Goal: Task Accomplishment & Management: Complete application form

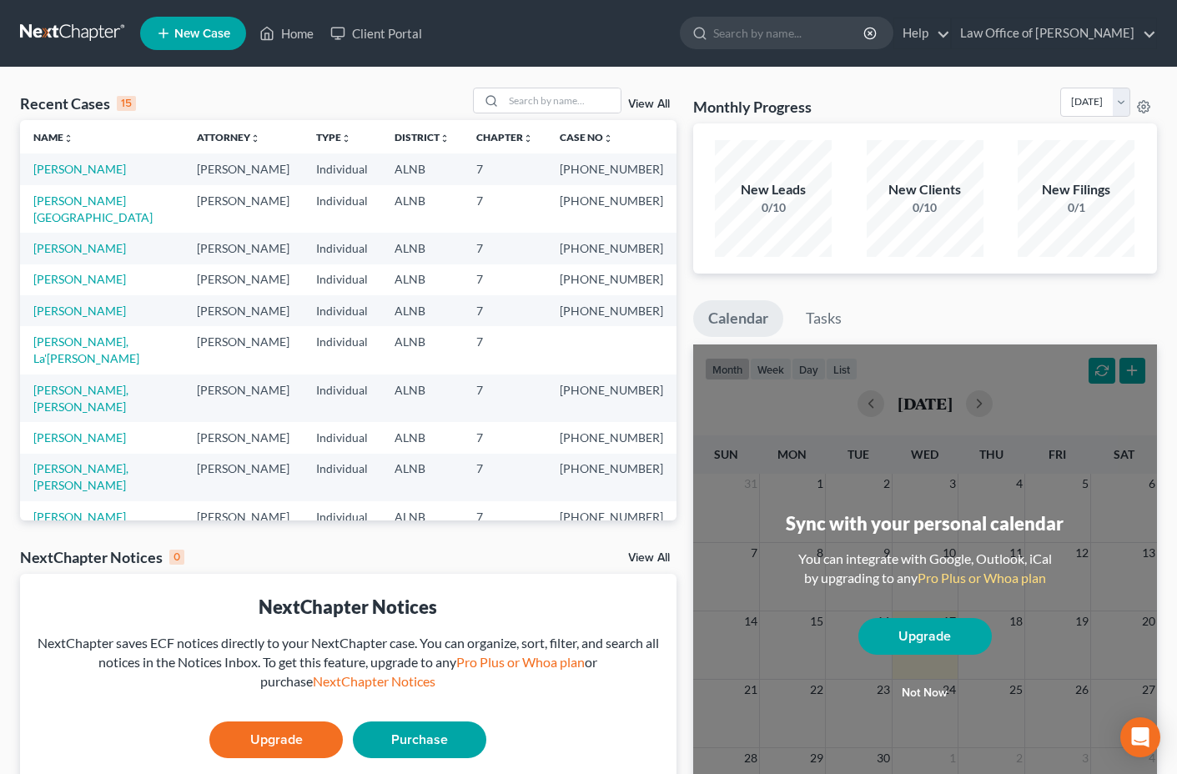
click at [227, 52] on li "New Case" at bounding box center [195, 33] width 111 height 38
click at [225, 33] on span "New Case" at bounding box center [202, 34] width 56 height 13
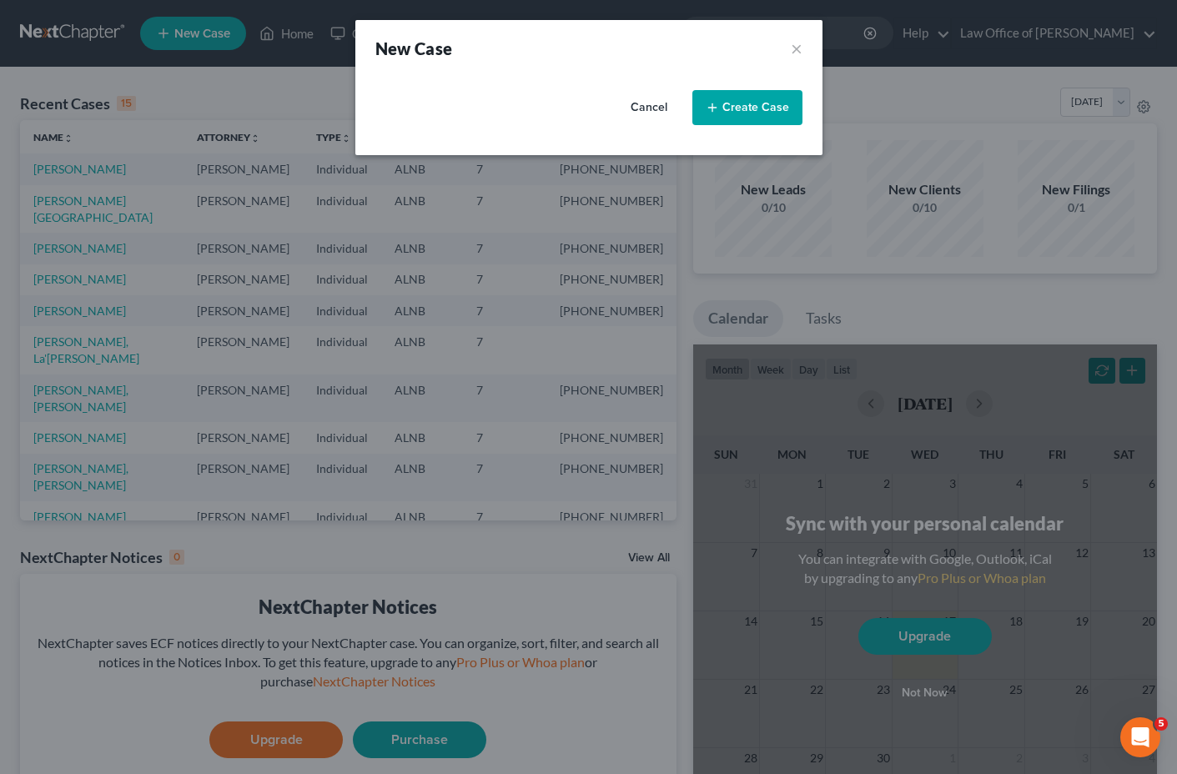
select select "1"
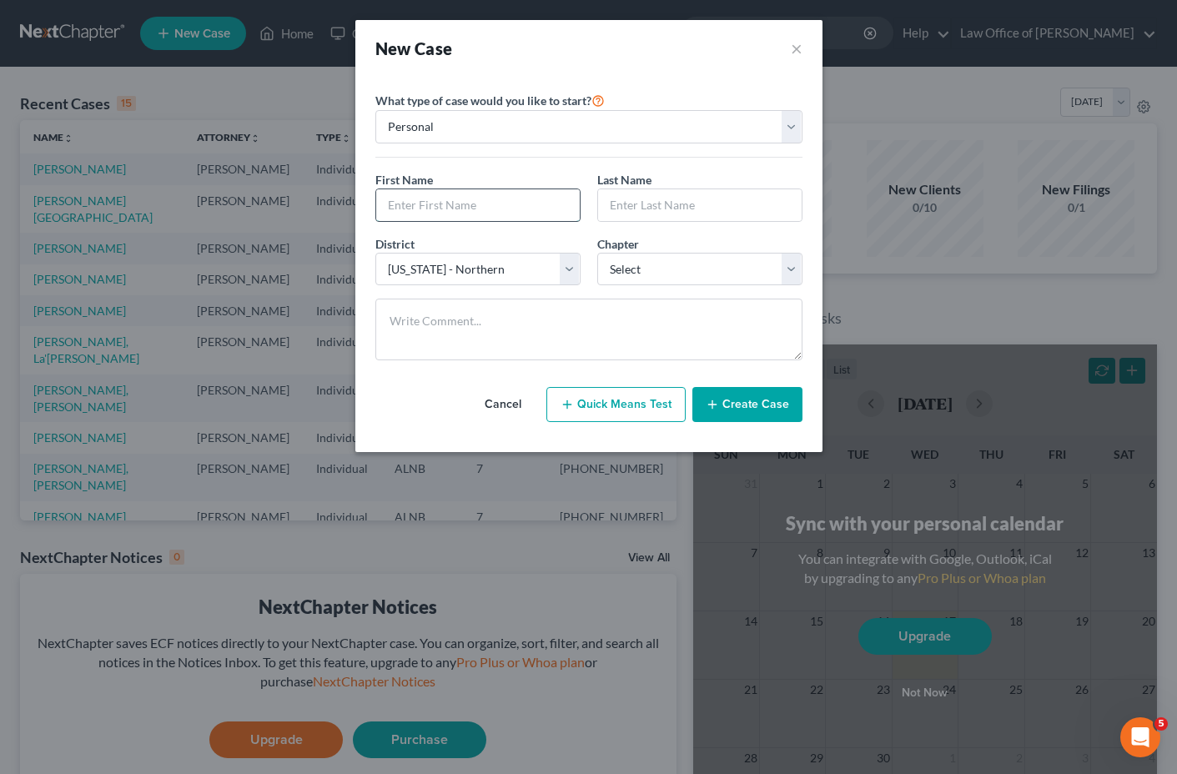
click at [465, 209] on input "text" at bounding box center [478, 205] width 204 height 32
type input "[PERSON_NAME]"
select select "0"
click at [752, 413] on button "Create Case" at bounding box center [747, 404] width 110 height 35
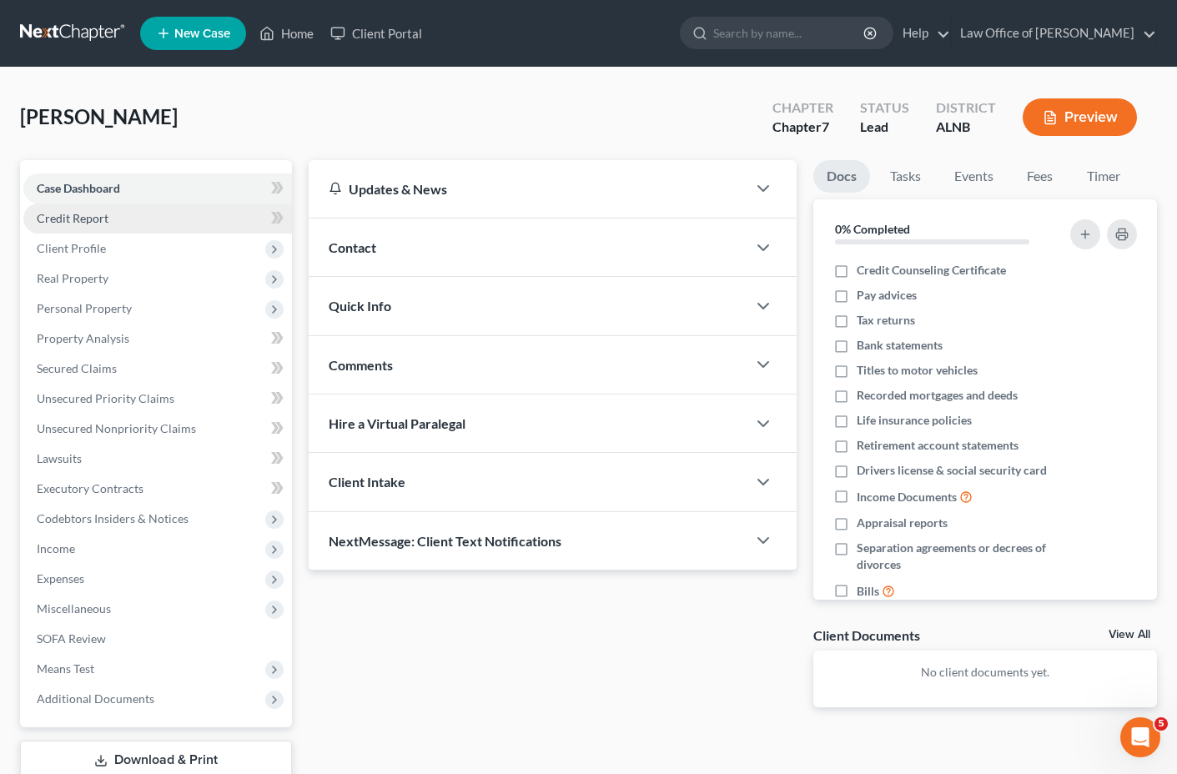
click at [184, 218] on link "Credit Report" at bounding box center [157, 219] width 269 height 30
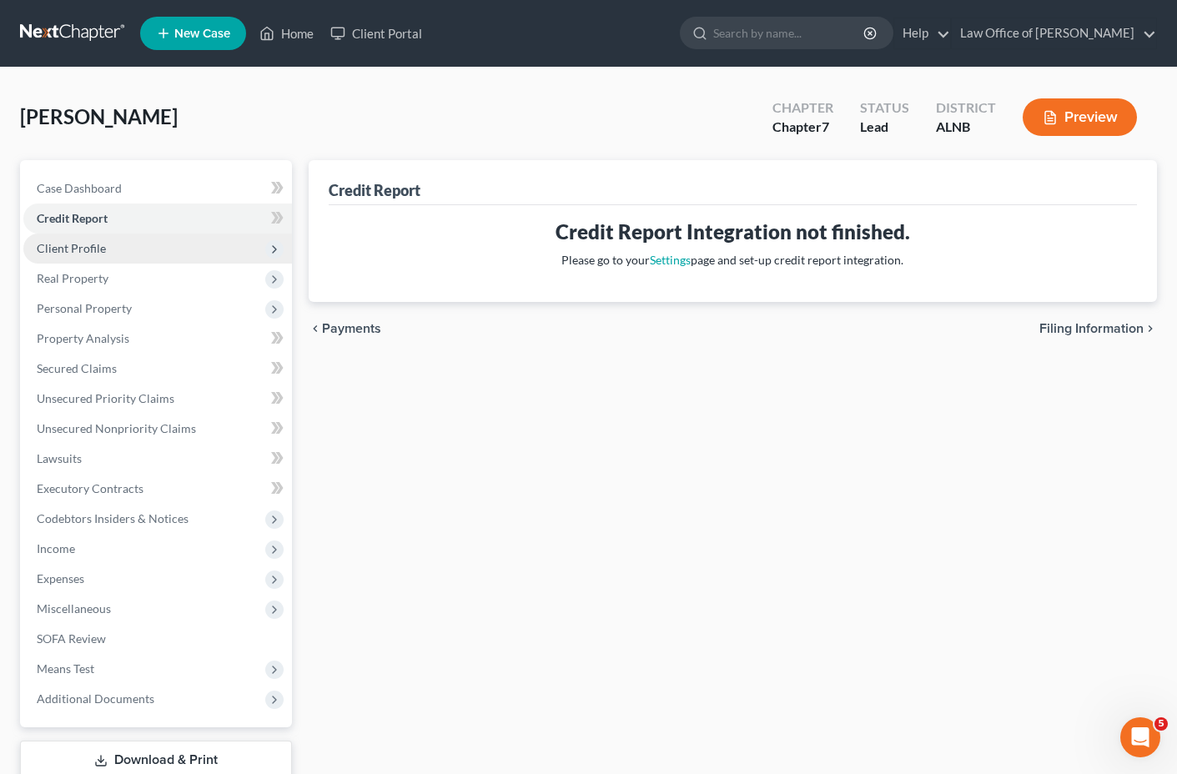
click at [197, 244] on span "Client Profile" at bounding box center [157, 249] width 269 height 30
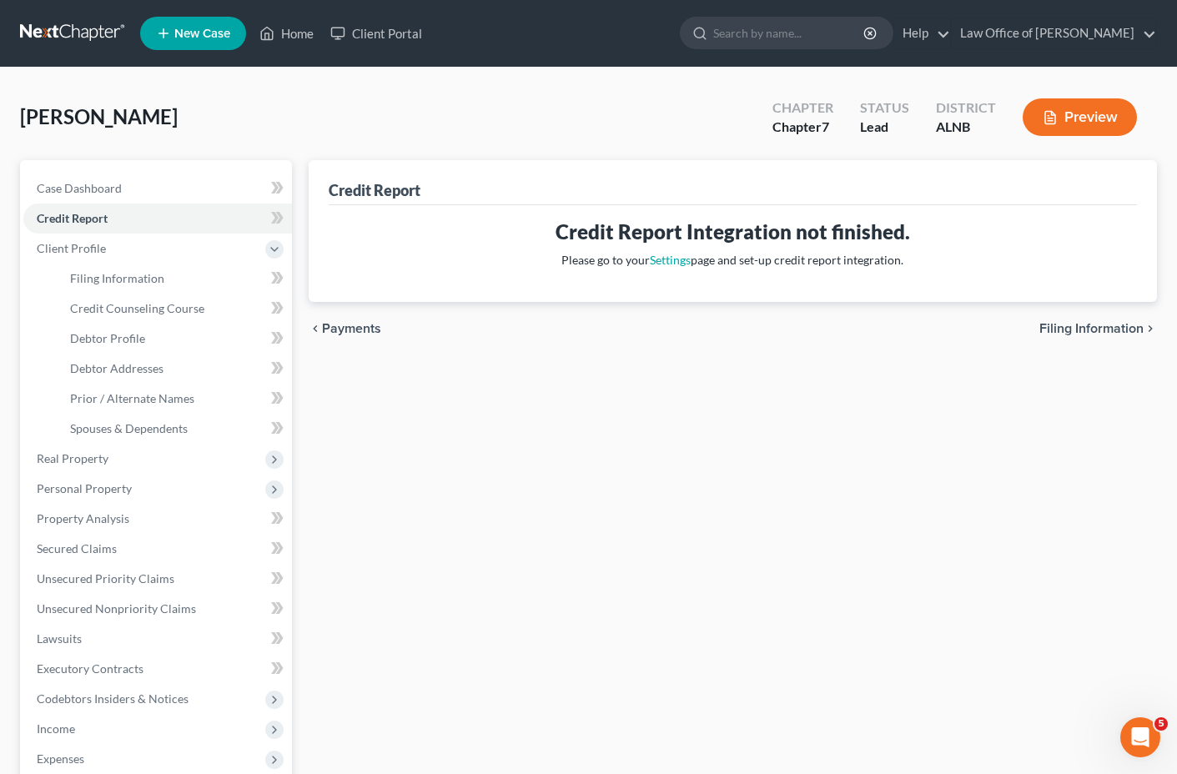
click at [1093, 324] on span "Filing Information" at bounding box center [1091, 328] width 104 height 13
select select "1"
select select "0"
select select "1"
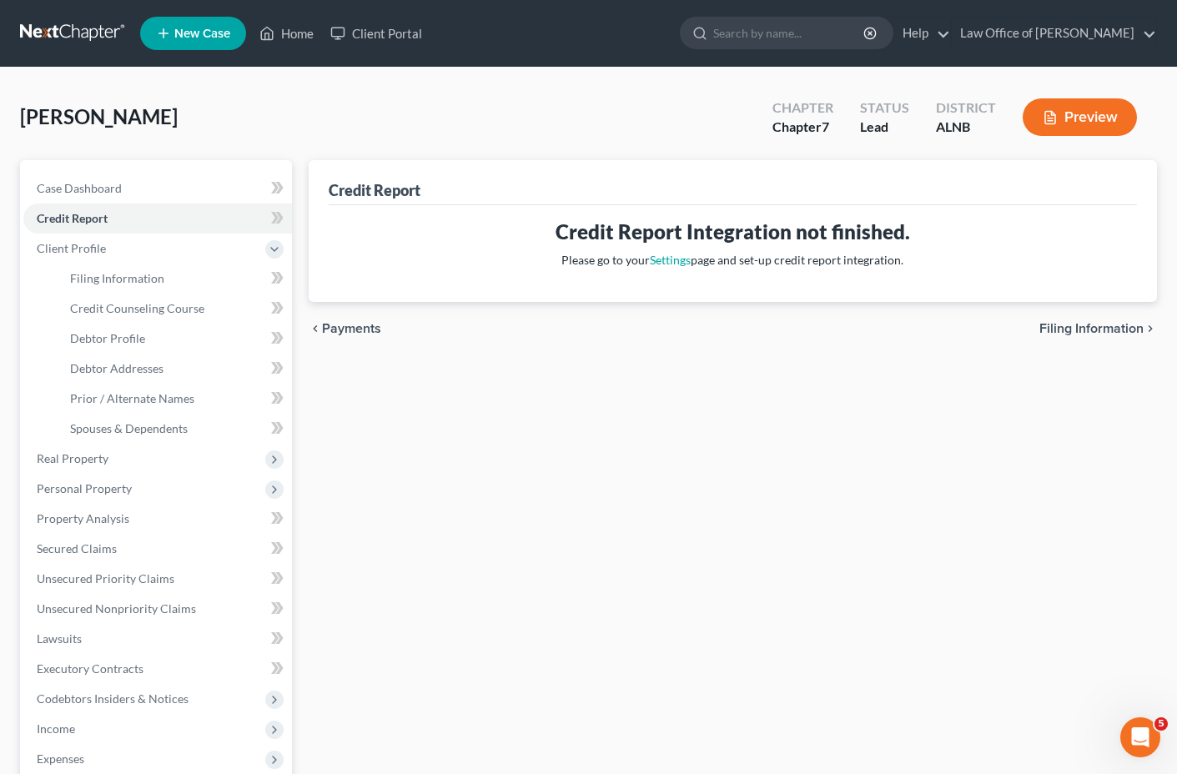
select select "0"
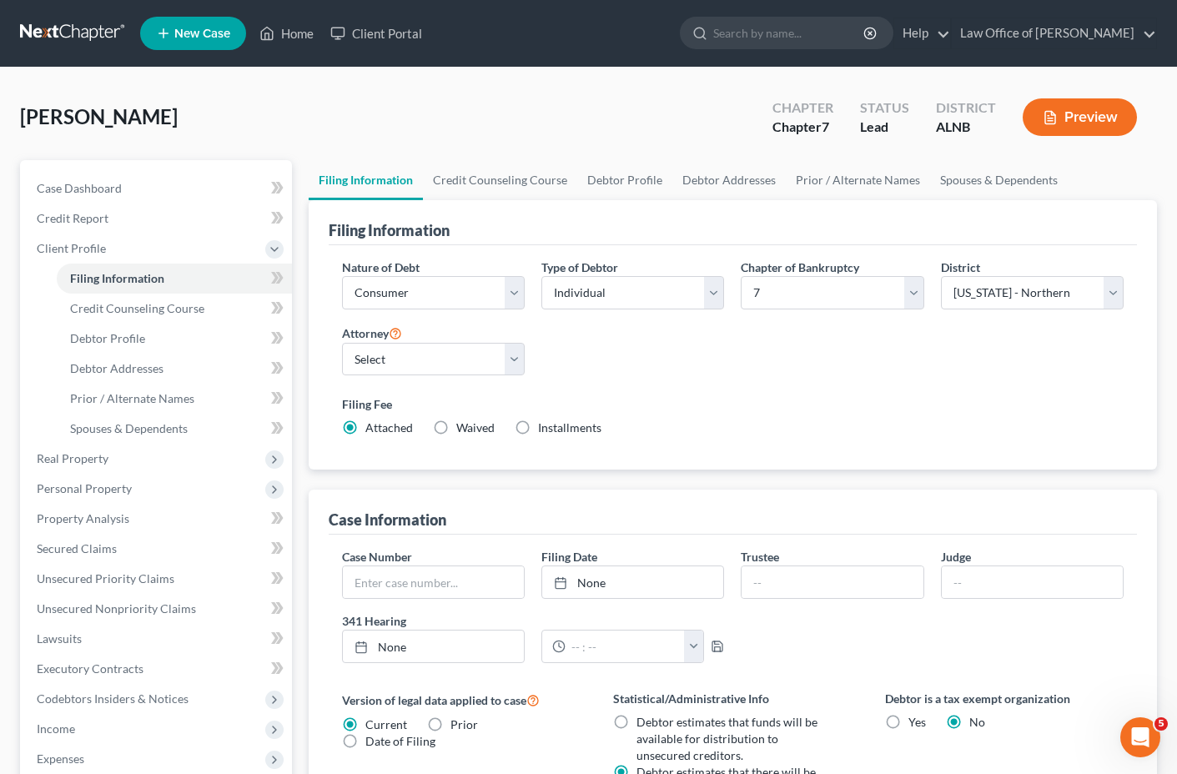
click at [538, 426] on label "Installments Installments" at bounding box center [569, 428] width 63 height 17
click at [545, 426] on input "Installments Installments" at bounding box center [550, 425] width 11 height 11
radio input "true"
radio input "false"
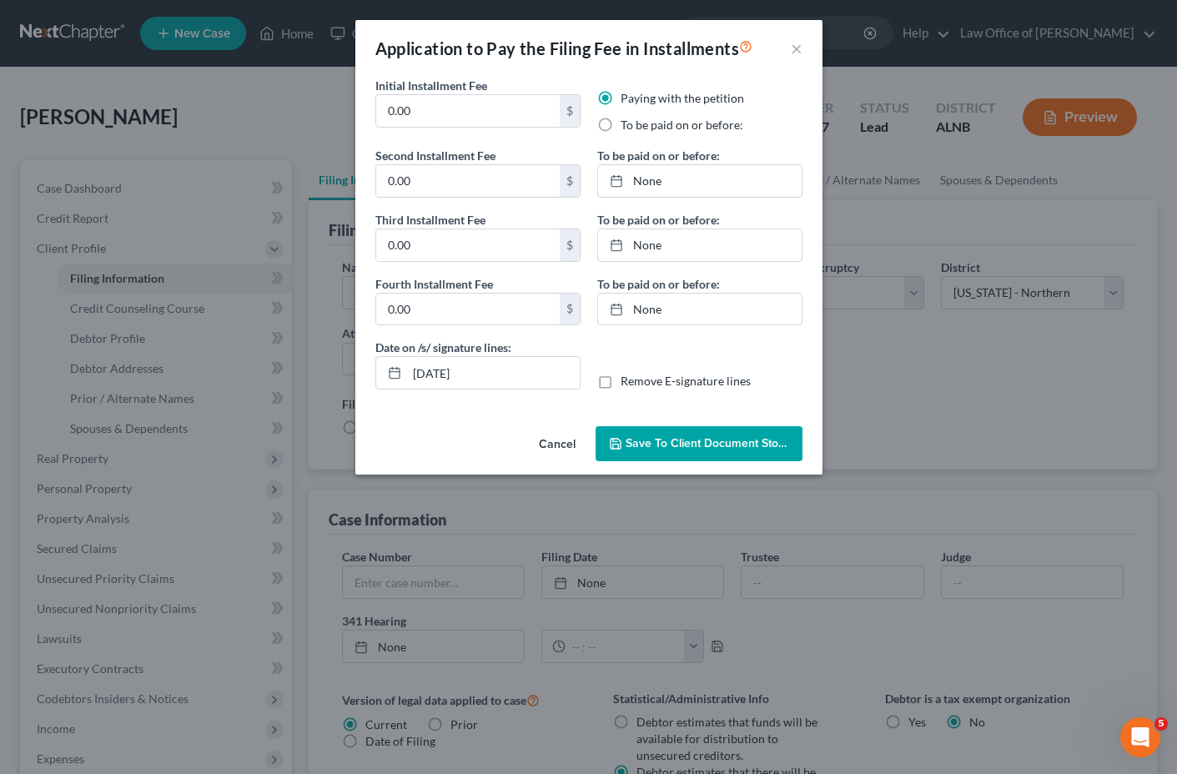
click at [560, 443] on button "Cancel" at bounding box center [556, 444] width 63 height 33
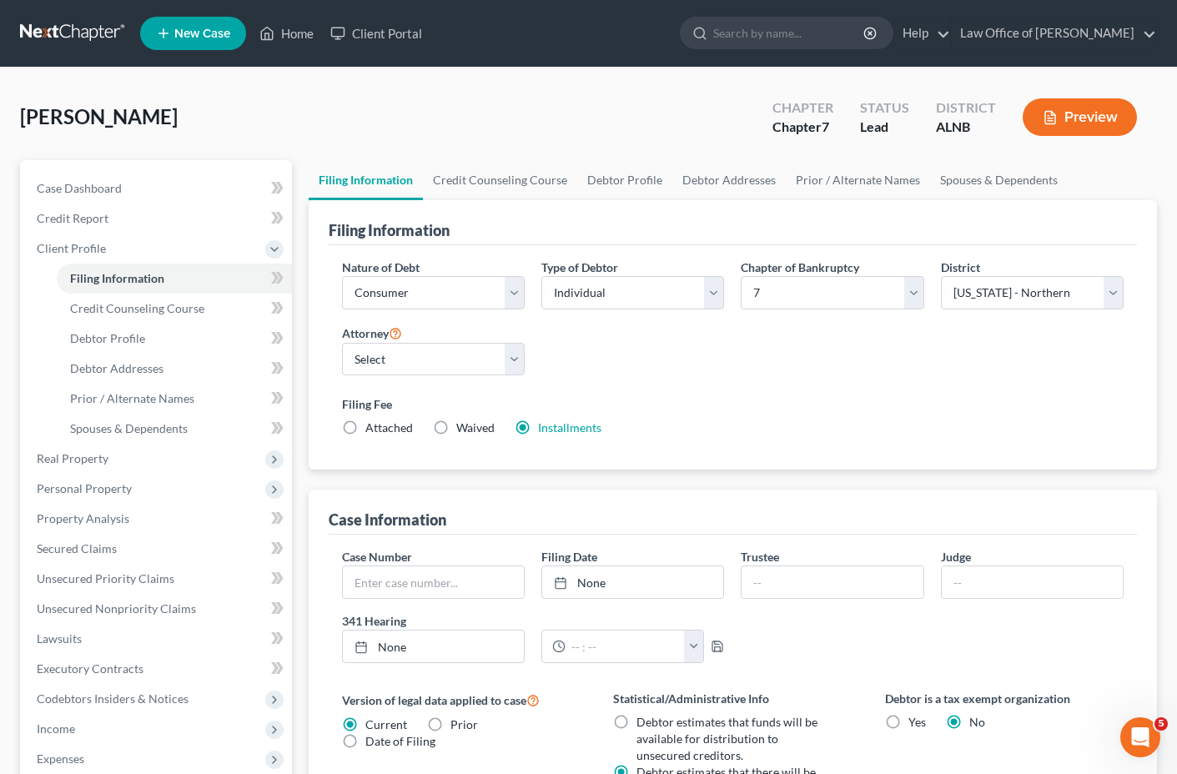
click at [607, 384] on div "Nature of Debt Select Business Consumer Other Nature of Business Select Clearin…" at bounding box center [733, 355] width 798 height 192
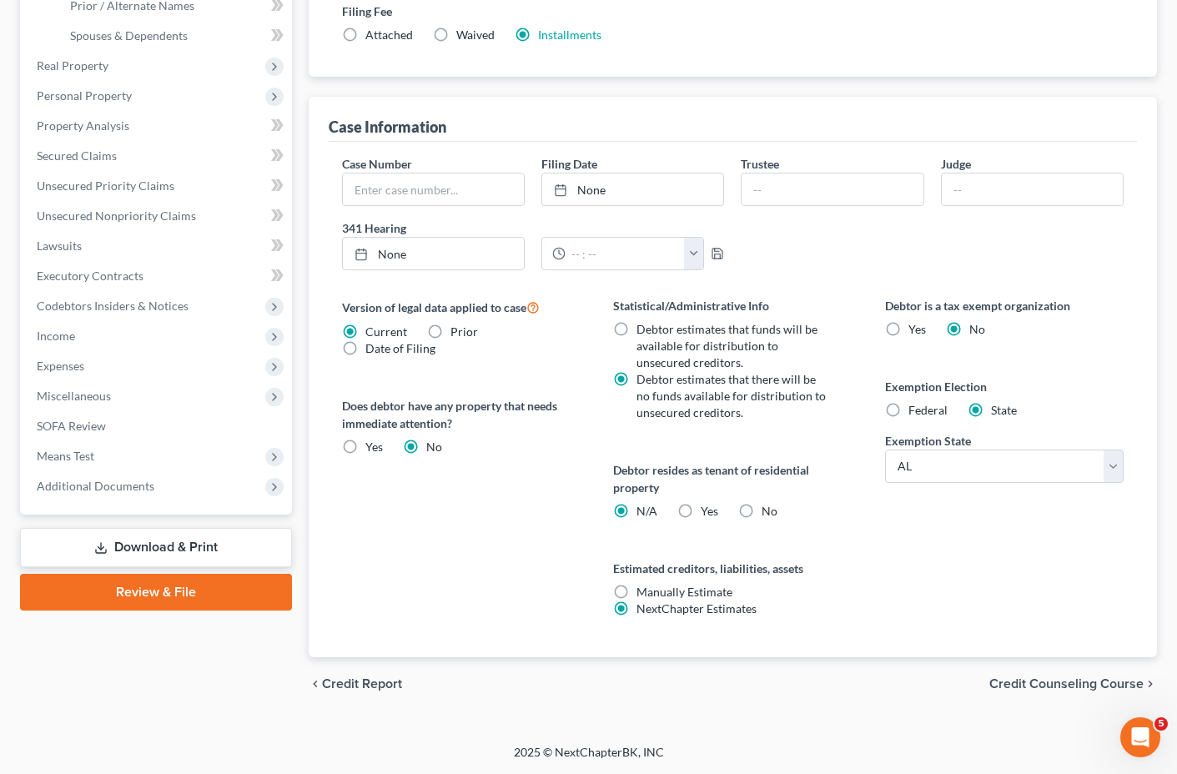
scroll to position [393, 0]
click at [1024, 686] on span "Credit Counseling Course" at bounding box center [1066, 683] width 154 height 13
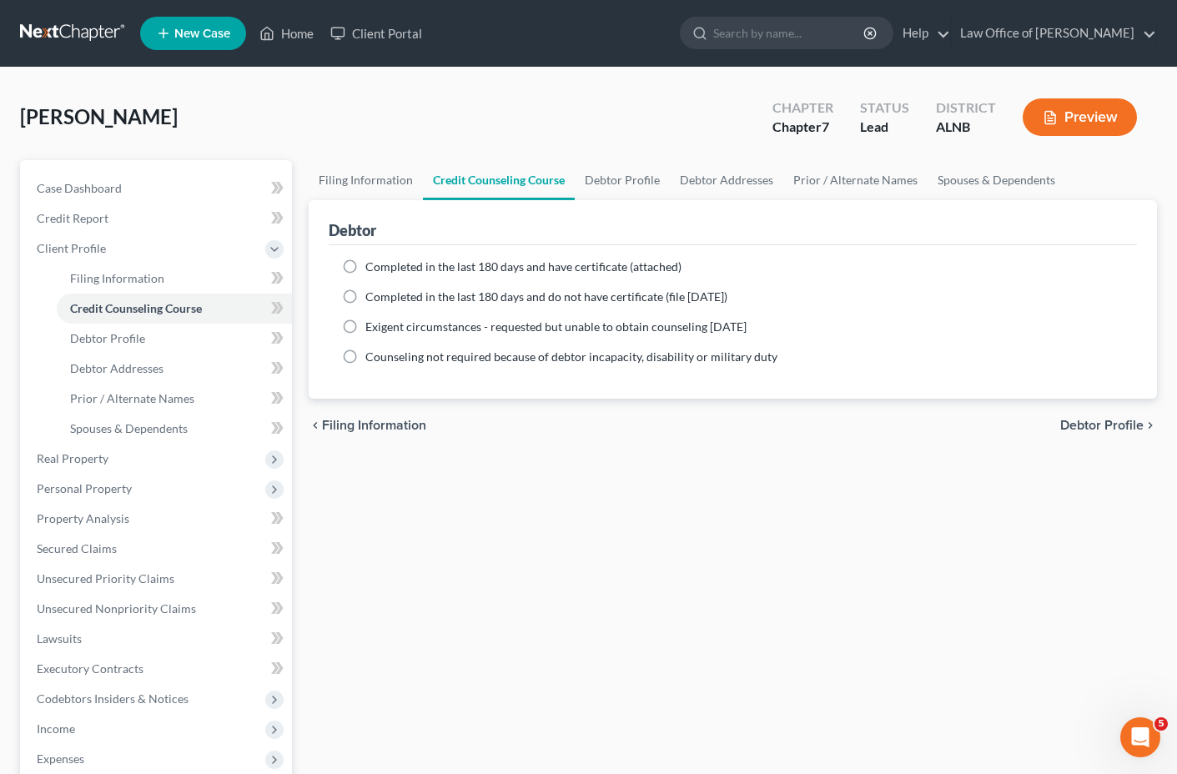
click at [1088, 431] on span "Debtor Profile" at bounding box center [1101, 425] width 83 height 13
select select "0"
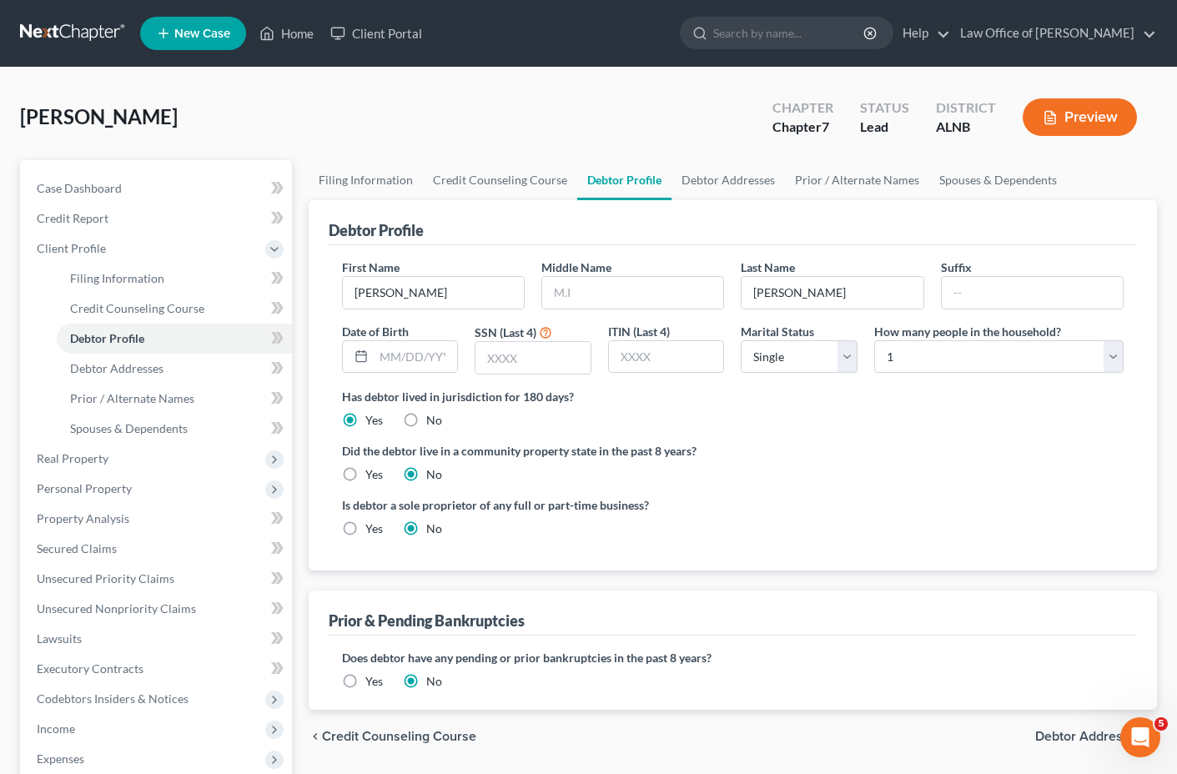
click at [1053, 475] on div "Did the debtor live in a community property state in the past 8 years? Yes No" at bounding box center [733, 462] width 782 height 41
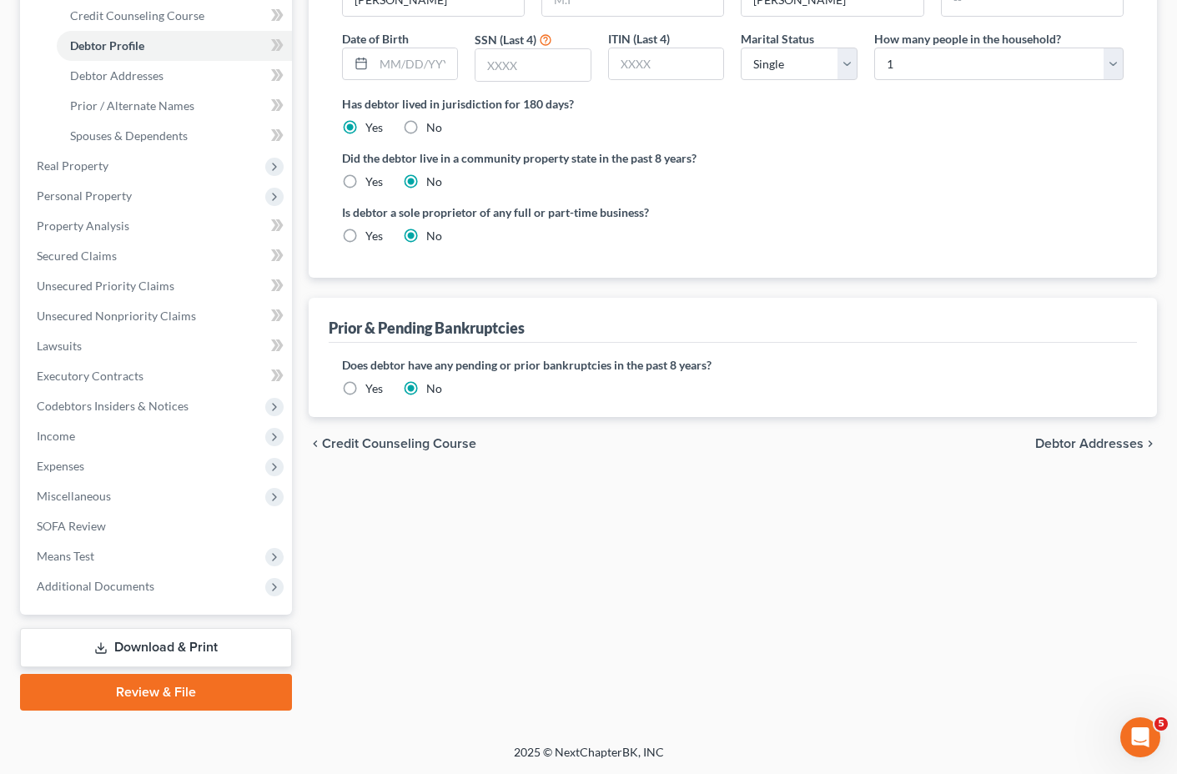
scroll to position [293, 0]
